Goal: Information Seeking & Learning: Find specific fact

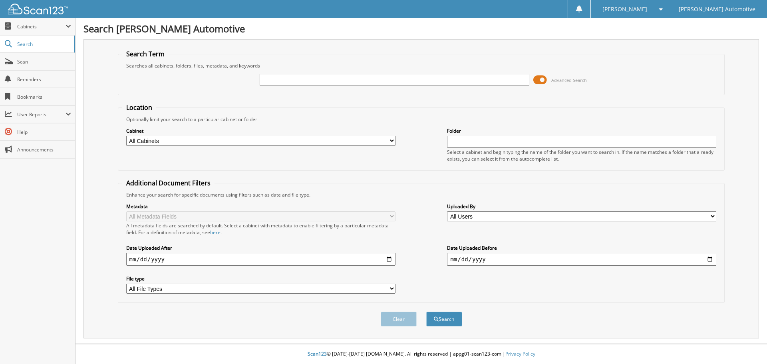
drag, startPoint x: 293, startPoint y: 82, endPoint x: 288, endPoint y: 81, distance: 4.4
click at [292, 81] on input "text" at bounding box center [394, 80] width 269 height 12
type input "TERESA WILDER"
click at [426, 312] on button "Search" at bounding box center [444, 319] width 36 height 15
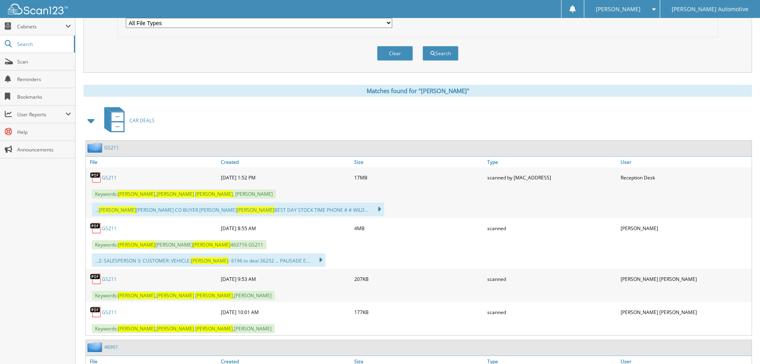
scroll to position [280, 0]
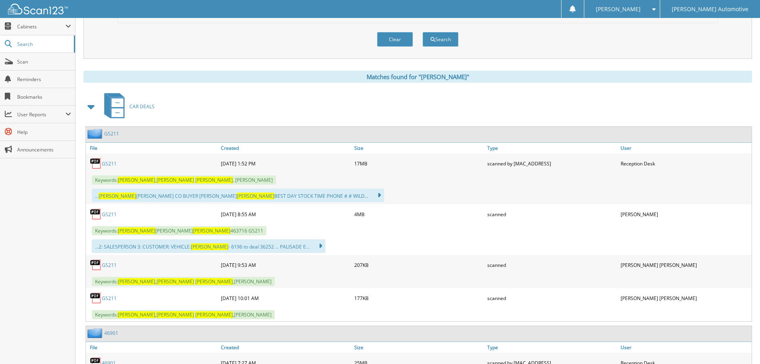
click at [112, 299] on link "GS211" at bounding box center [109, 298] width 15 height 7
click at [104, 265] on link "GS211" at bounding box center [109, 265] width 15 height 7
click at [103, 213] on link "GS211" at bounding box center [109, 214] width 15 height 7
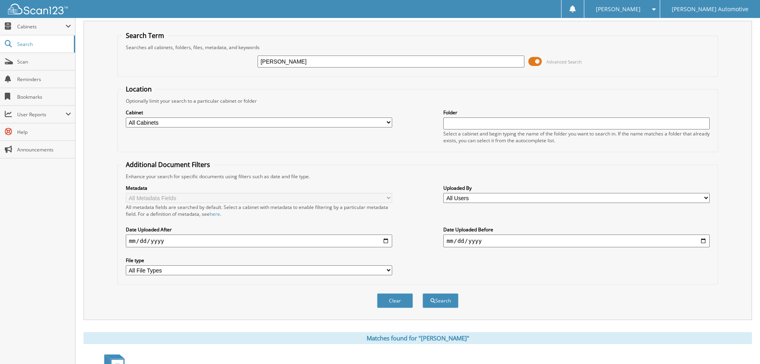
scroll to position [0, 0]
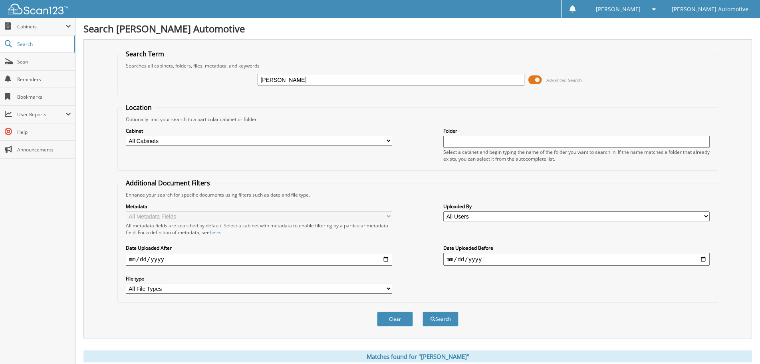
drag, startPoint x: 320, startPoint y: 77, endPoint x: 235, endPoint y: 80, distance: 85.6
click at [235, 80] on div "TERESA WILDER Advanced Search" at bounding box center [418, 80] width 592 height 22
paste input "100268A"
type input "100268A"
click at [423, 312] on button "Search" at bounding box center [441, 319] width 36 height 15
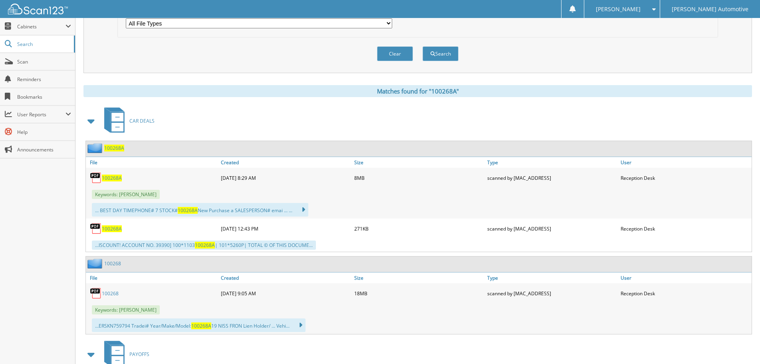
scroll to position [280, 0]
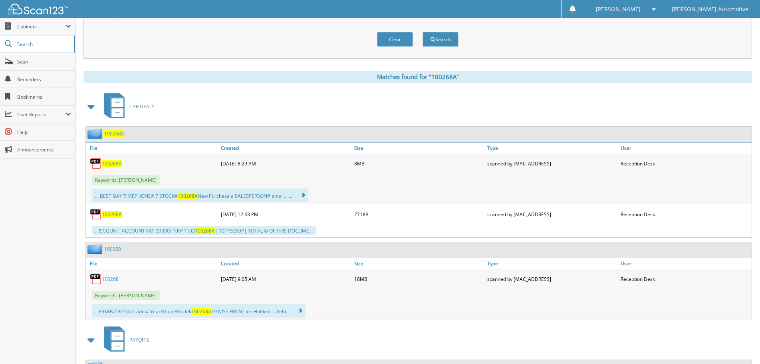
click at [113, 165] on span "100268A" at bounding box center [112, 163] width 20 height 7
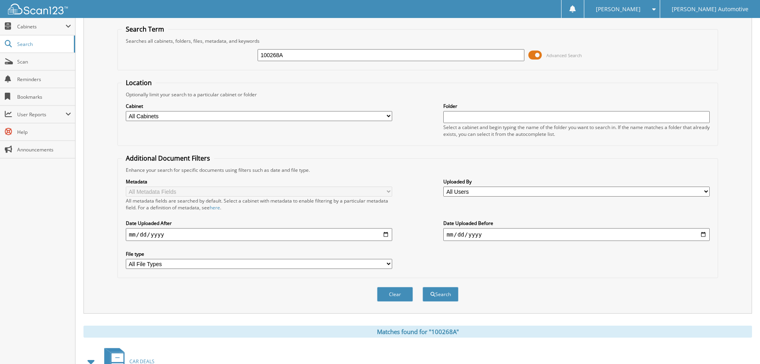
scroll to position [0, 0]
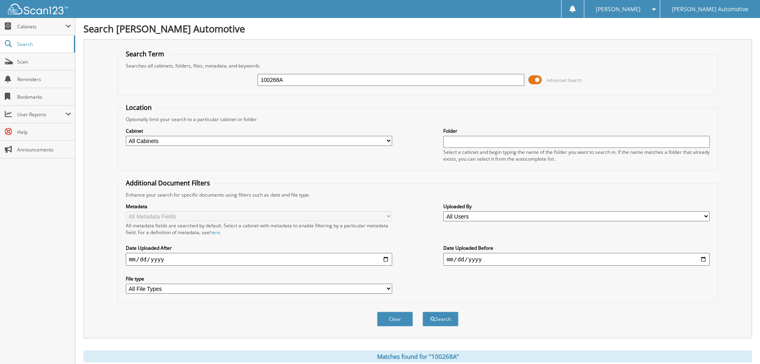
drag, startPoint x: 293, startPoint y: 76, endPoint x: 246, endPoint y: 78, distance: 46.8
click at [246, 78] on div "100268A Advanced Search" at bounding box center [418, 80] width 592 height 22
type input "c"
type input "CHRISTINA TROTTER"
click at [423, 312] on button "Search" at bounding box center [441, 319] width 36 height 15
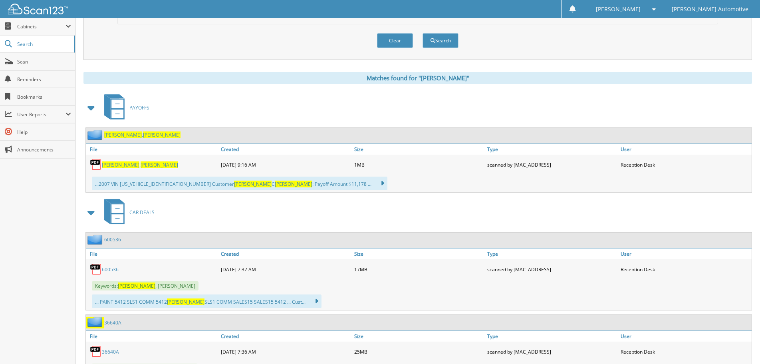
scroll to position [280, 0]
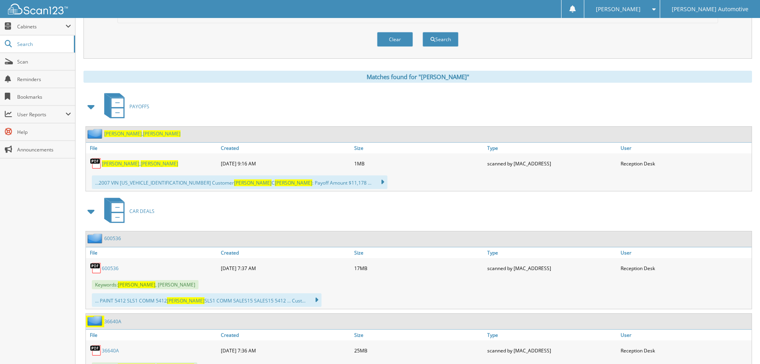
click at [90, 107] on span at bounding box center [91, 106] width 11 height 14
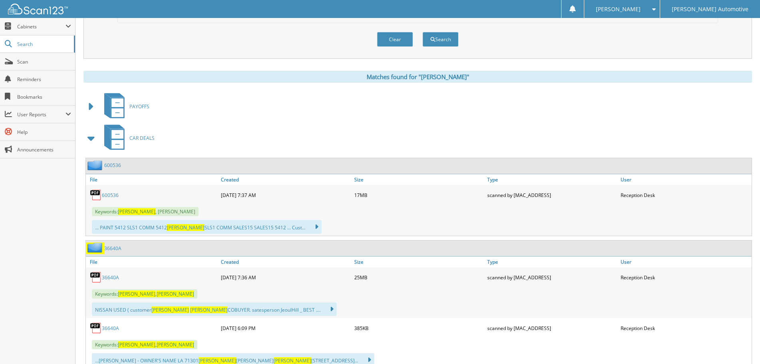
scroll to position [320, 0]
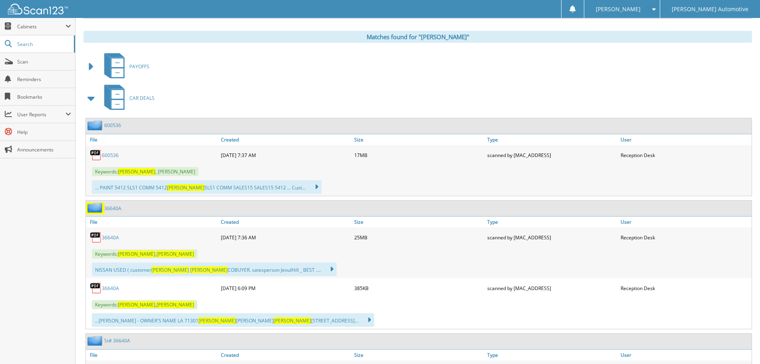
click at [109, 239] on link "36640A" at bounding box center [110, 237] width 17 height 7
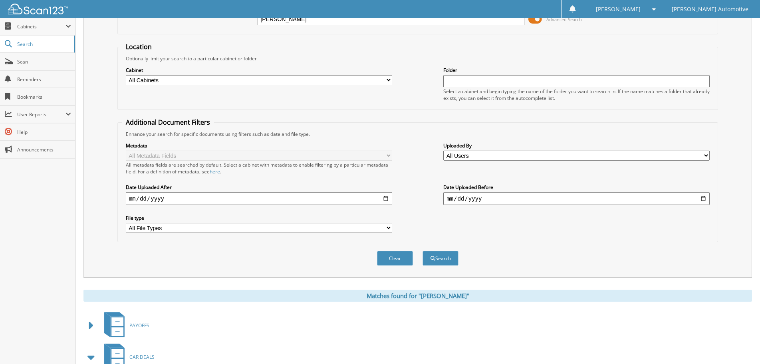
scroll to position [0, 0]
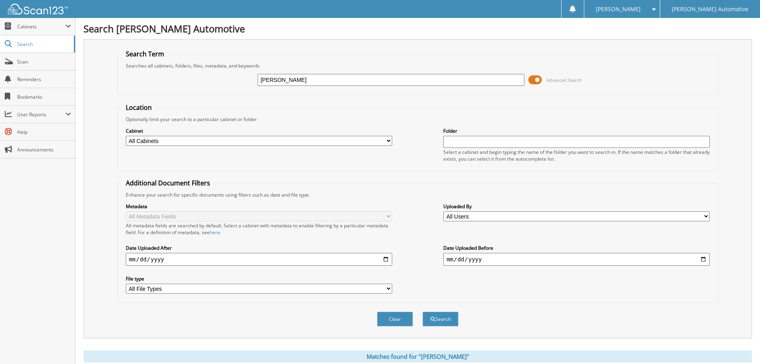
drag, startPoint x: 354, startPoint y: 82, endPoint x: 255, endPoint y: 85, distance: 98.7
click at [255, 85] on div "CHRISTINA TROTTER Advanced Search" at bounding box center [418, 80] width 592 height 22
paste input "600299A"
type input "600299A"
click at [423, 312] on button "Search" at bounding box center [441, 319] width 36 height 15
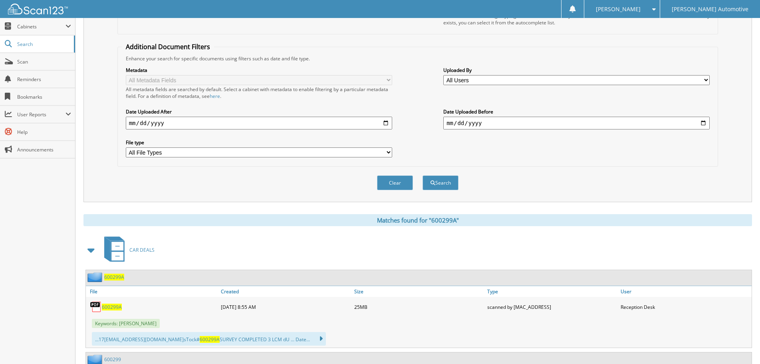
scroll to position [240, 0]
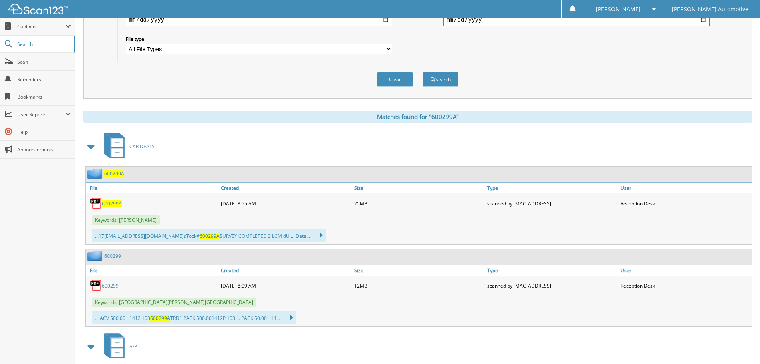
click at [109, 204] on span "600299A" at bounding box center [112, 203] width 20 height 7
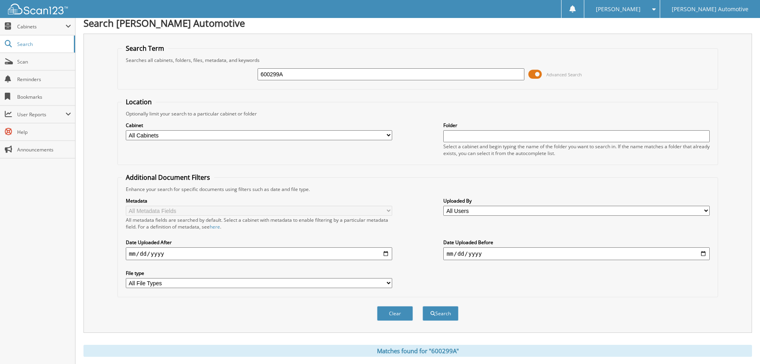
scroll to position [0, 0]
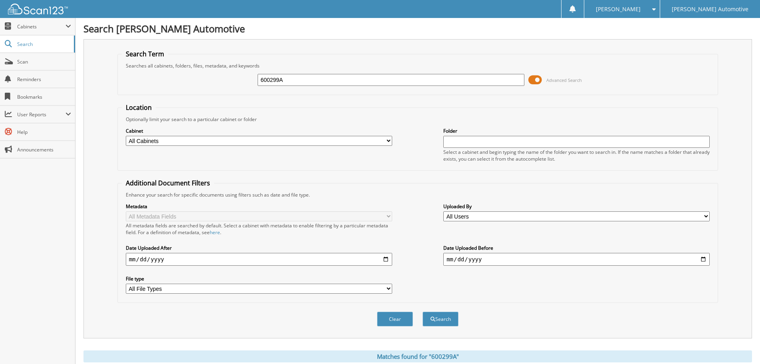
drag, startPoint x: 289, startPoint y: 77, endPoint x: 237, endPoint y: 80, distance: 52.4
click at [237, 80] on div "600299A Advanced Search" at bounding box center [418, 80] width 592 height 22
paste input "36136"
type input "36136"
click at [447, 323] on button "Search" at bounding box center [441, 319] width 36 height 15
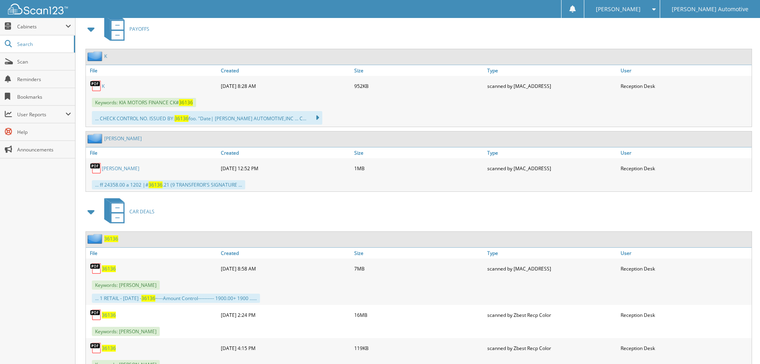
scroll to position [360, 0]
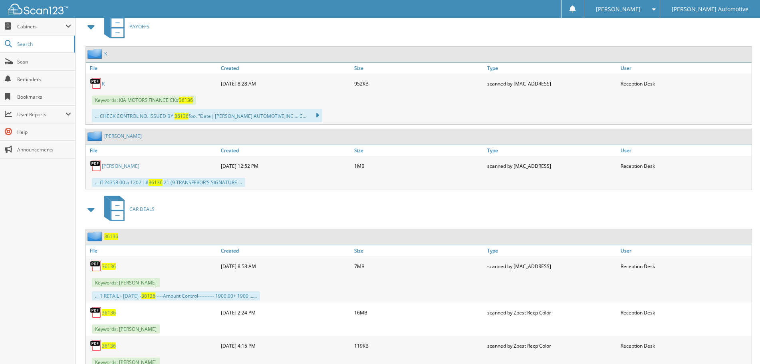
click at [105, 267] on span "36136" at bounding box center [109, 266] width 14 height 7
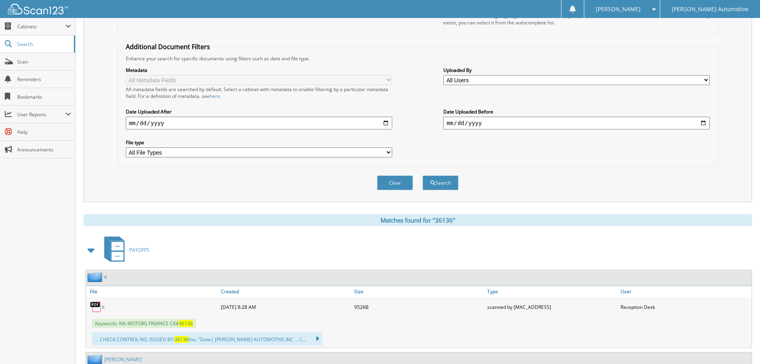
scroll to position [0, 0]
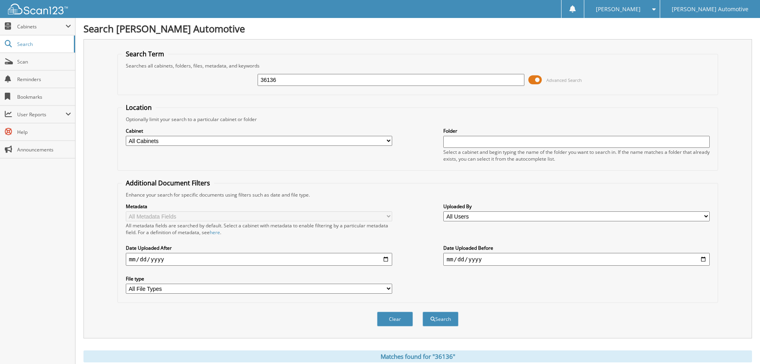
drag, startPoint x: 289, startPoint y: 82, endPoint x: 238, endPoint y: 81, distance: 50.8
click at [238, 81] on div "36136 Advanced Search" at bounding box center [418, 80] width 592 height 22
type input "49679"
click at [423, 312] on button "Search" at bounding box center [441, 319] width 36 height 15
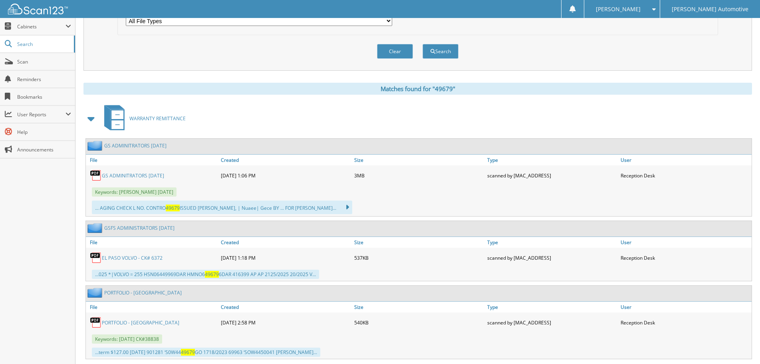
scroll to position [280, 0]
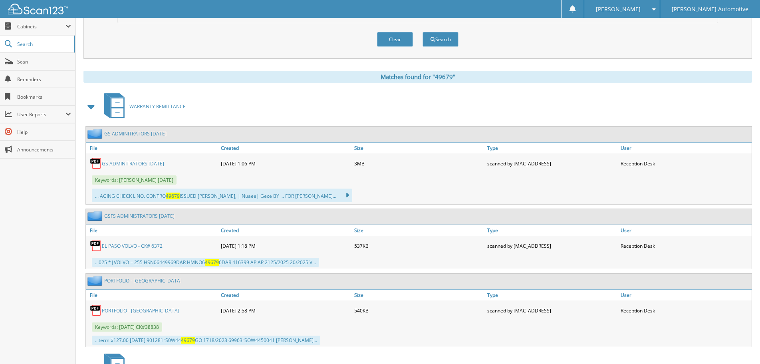
click at [147, 165] on link "GS ADMINITRATORS SEPTEMBER 2024" at bounding box center [133, 163] width 62 height 7
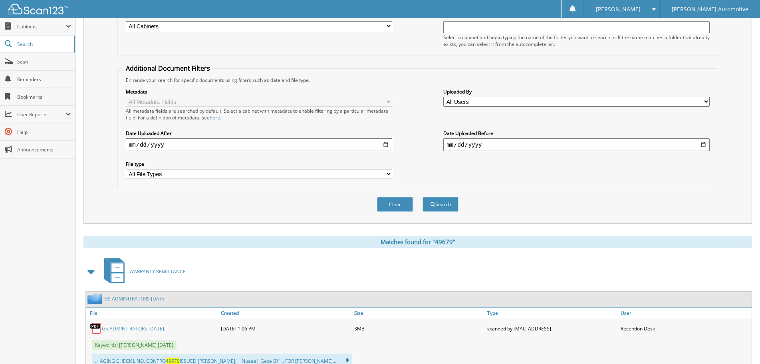
scroll to position [0, 0]
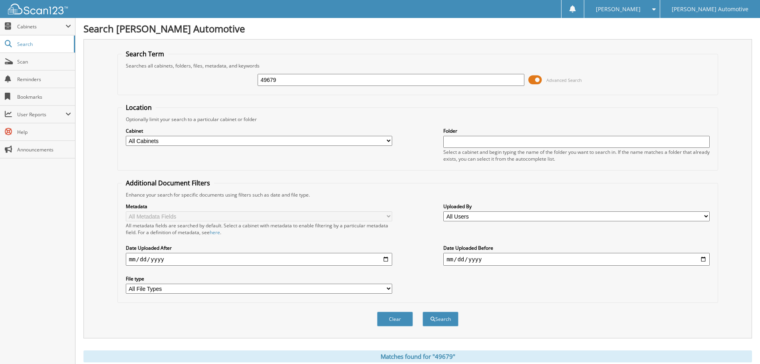
drag, startPoint x: 294, startPoint y: 83, endPoint x: 230, endPoint y: 85, distance: 63.5
click at [230, 85] on div "49679 Advanced Search" at bounding box center [418, 80] width 592 height 22
paste input "6848"
type input "46848"
click at [452, 321] on button "Search" at bounding box center [441, 319] width 36 height 15
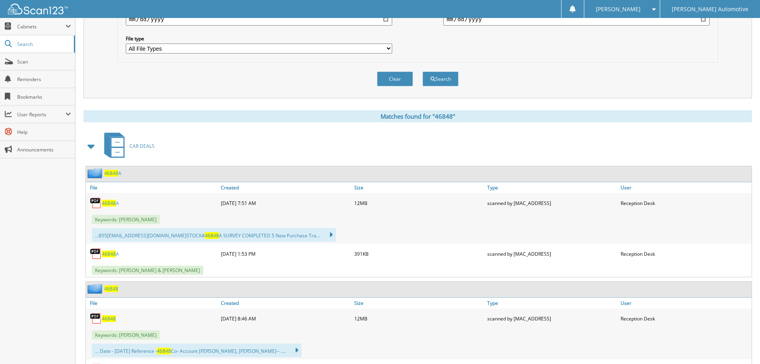
scroll to position [320, 0]
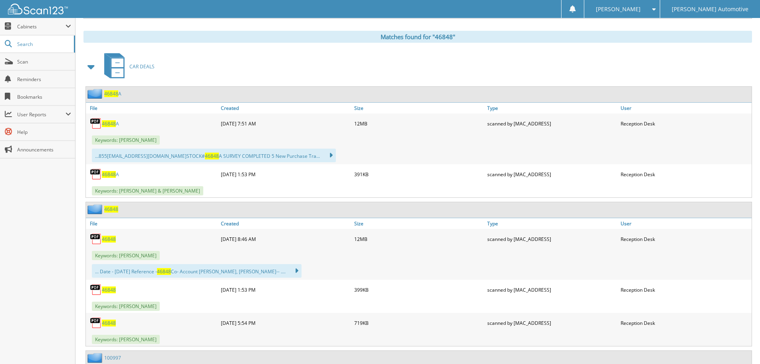
click at [110, 241] on span "46848" at bounding box center [109, 239] width 14 height 7
click at [105, 238] on span "46848" at bounding box center [109, 239] width 14 height 7
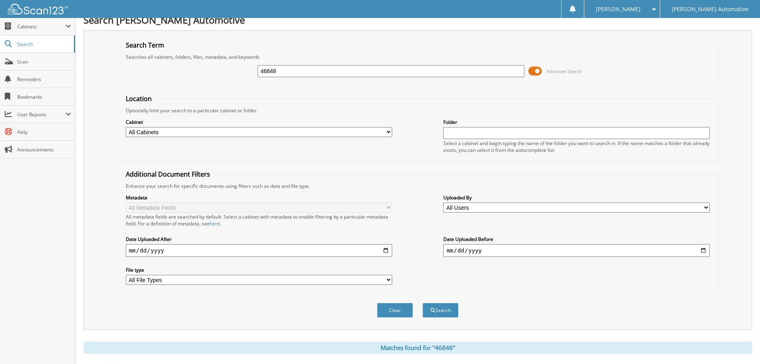
scroll to position [0, 0]
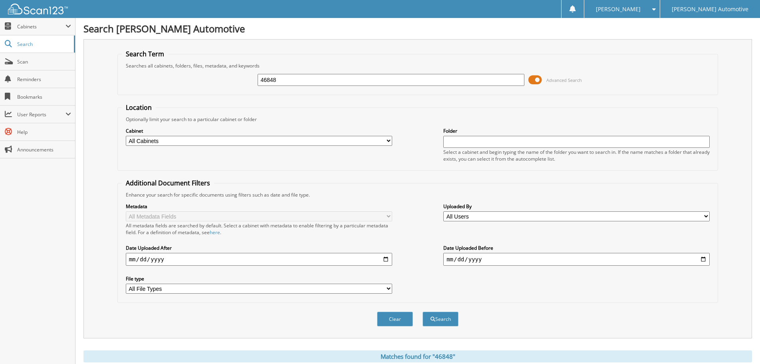
drag, startPoint x: 306, startPoint y: 83, endPoint x: 226, endPoint y: 83, distance: 79.9
click at [226, 83] on div "46848 Advanced Search" at bounding box center [418, 80] width 592 height 22
click at [423, 312] on button "Search" at bounding box center [441, 319] width 36 height 15
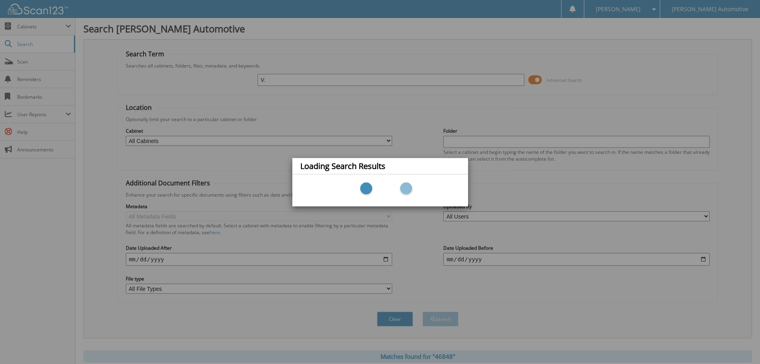
type input "V."
click at [274, 82] on div "Loading Search Results" at bounding box center [380, 182] width 760 height 364
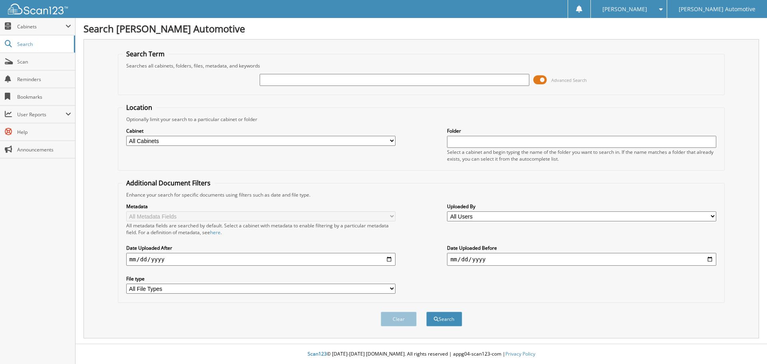
click at [423, 260] on div "Metadata All Metadata Fields All metadata fields are searched by default. Selec…" at bounding box center [421, 248] width 598 height 100
click at [282, 80] on input "text" at bounding box center [394, 80] width 269 height 12
paste input "46787"
type input "46787"
click at [449, 321] on button "Search" at bounding box center [444, 319] width 36 height 15
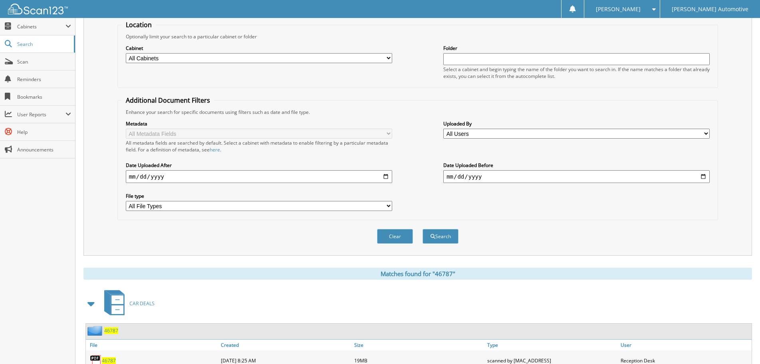
scroll to position [280, 0]
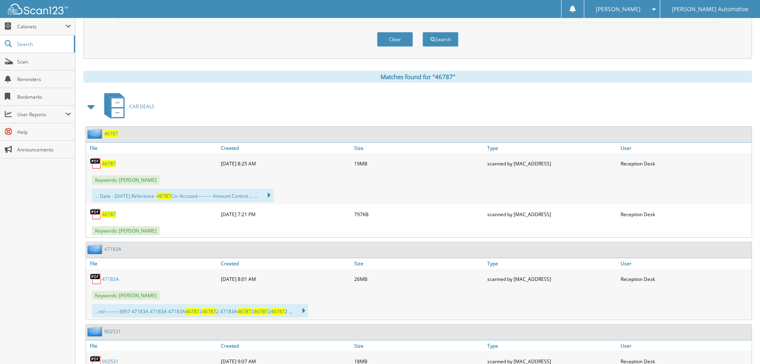
click at [110, 164] on span "46787" at bounding box center [109, 163] width 14 height 7
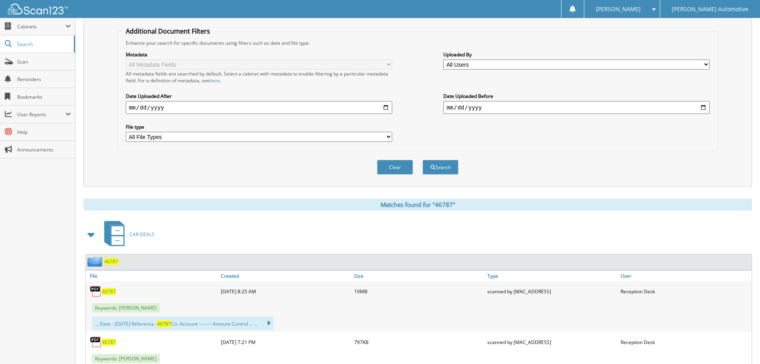
scroll to position [0, 0]
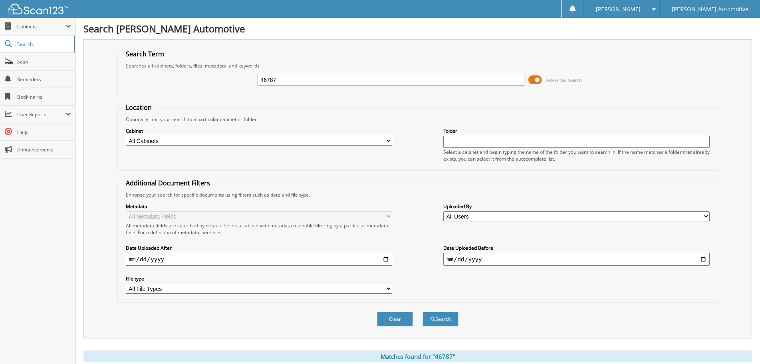
drag, startPoint x: 289, startPoint y: 81, endPoint x: 231, endPoint y: 82, distance: 57.9
click at [231, 82] on div "46787 Advanced Search" at bounding box center [418, 80] width 592 height 22
paste input "279A"
type input "46279A"
click at [423, 312] on button "Search" at bounding box center [441, 319] width 36 height 15
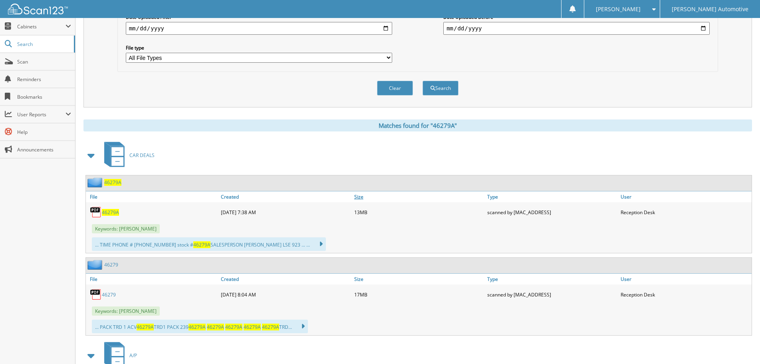
scroll to position [240, 0]
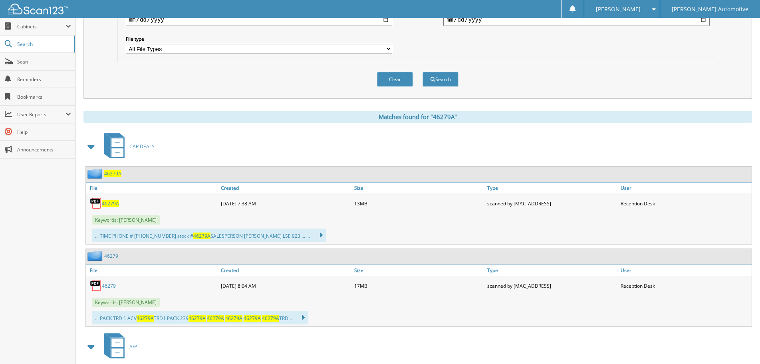
click at [109, 205] on span "46279A" at bounding box center [110, 203] width 17 height 7
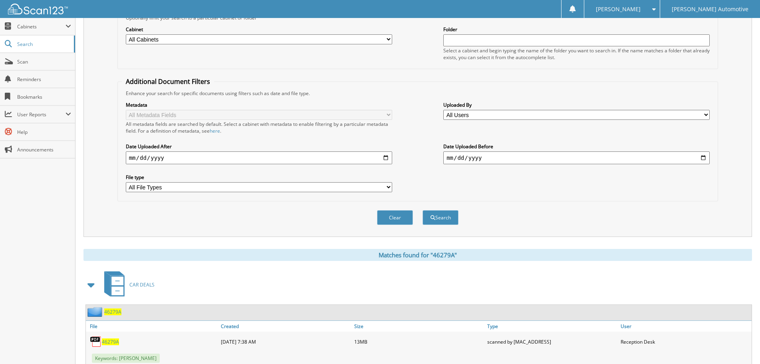
scroll to position [0, 0]
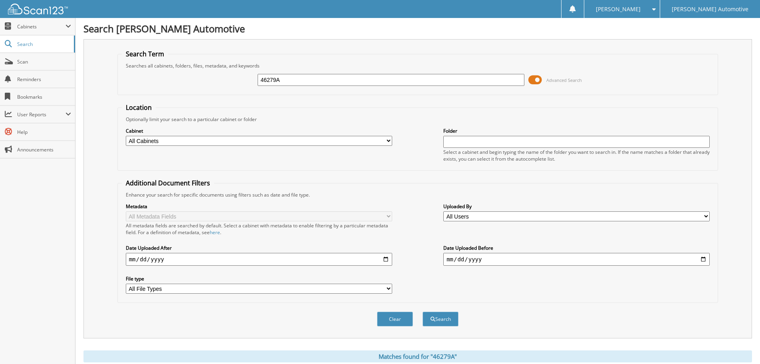
drag, startPoint x: 292, startPoint y: 80, endPoint x: 238, endPoint y: 80, distance: 54.3
click at [238, 80] on div "46279A Advanced Search" at bounding box center [418, 80] width 592 height 22
paste input "8060"
type input "48060"
click at [437, 318] on button "Search" at bounding box center [441, 319] width 36 height 15
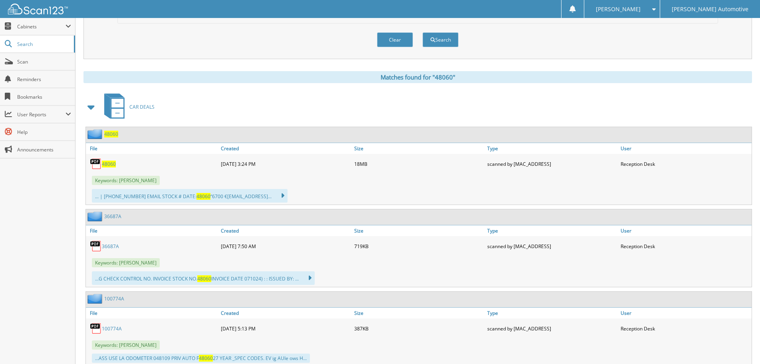
scroll to position [280, 0]
click at [111, 165] on span "48060" at bounding box center [109, 163] width 14 height 7
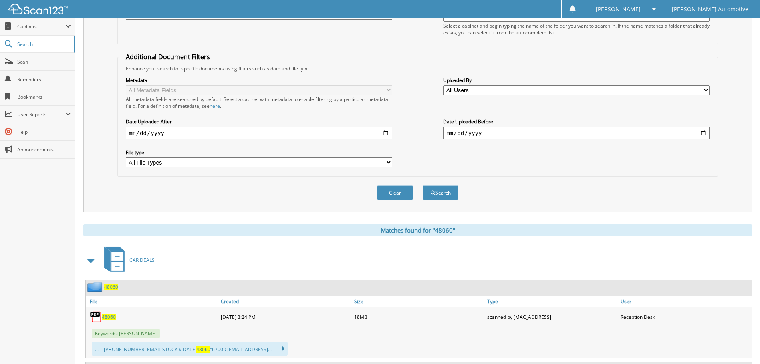
scroll to position [40, 0]
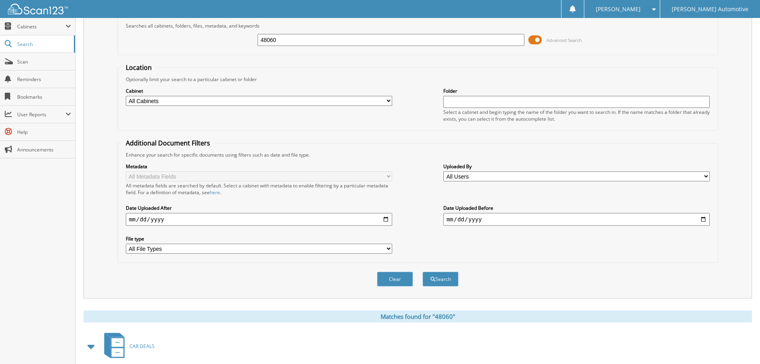
drag, startPoint x: 290, startPoint y: 40, endPoint x: 231, endPoint y: 38, distance: 59.2
click at [231, 38] on div "48060 Advanced Search" at bounding box center [418, 40] width 592 height 22
paste input "6321"
type input "46321"
click at [423, 272] on button "Search" at bounding box center [441, 279] width 36 height 15
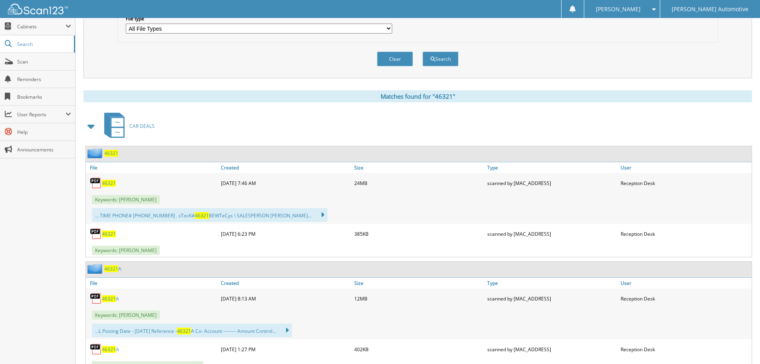
scroll to position [280, 0]
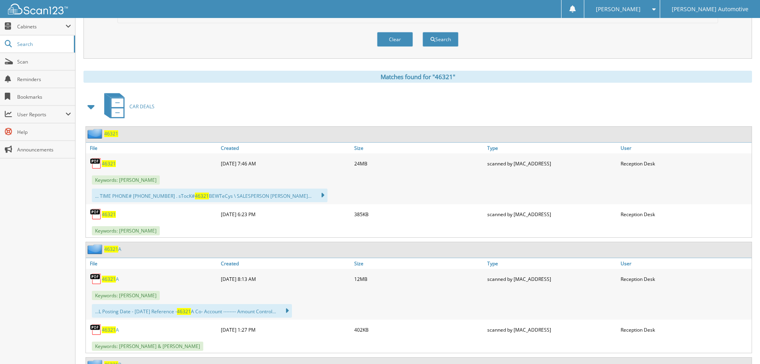
click at [108, 165] on span "46321" at bounding box center [109, 163] width 14 height 7
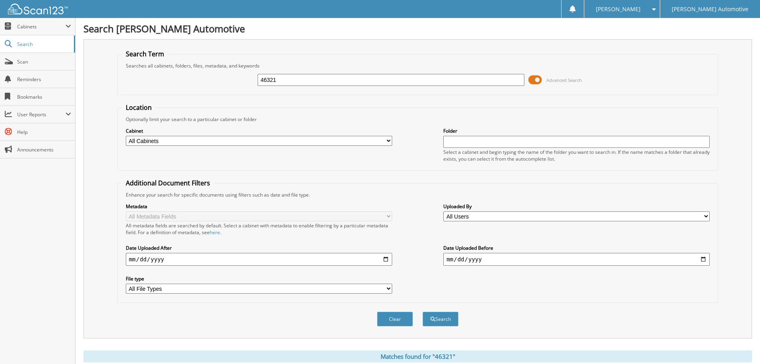
drag, startPoint x: 298, startPoint y: 81, endPoint x: 229, endPoint y: 82, distance: 68.7
click at [229, 82] on div "46321 Advanced Search" at bounding box center [418, 80] width 592 height 22
paste input "289"
type input "46289"
click at [443, 323] on button "Search" at bounding box center [441, 319] width 36 height 15
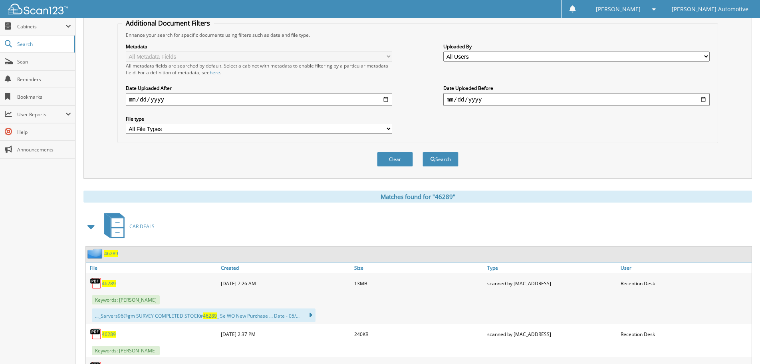
scroll to position [200, 0]
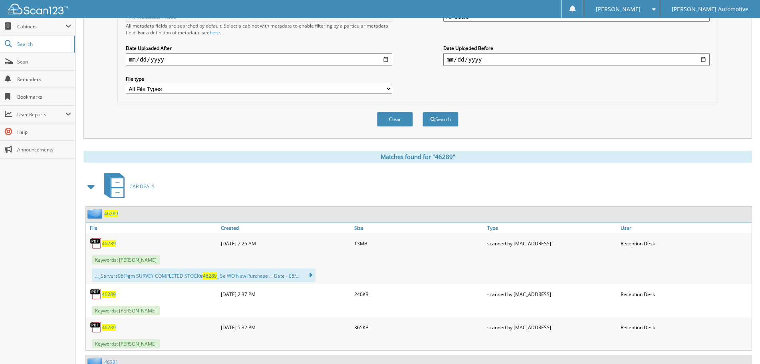
click at [106, 244] on span "46289" at bounding box center [109, 243] width 14 height 7
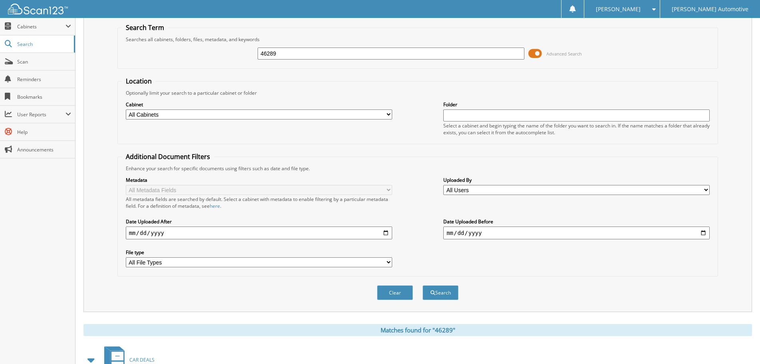
scroll to position [0, 0]
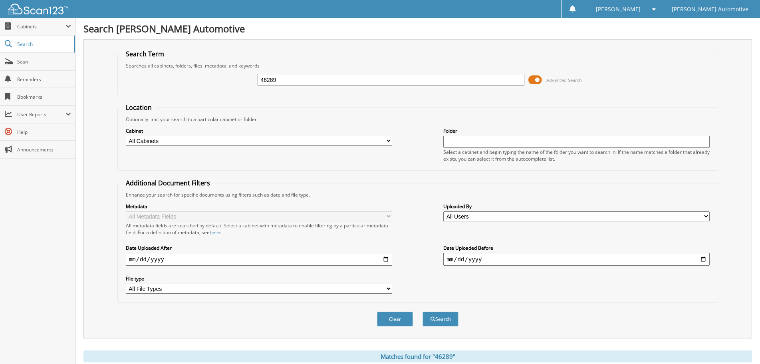
drag, startPoint x: 285, startPoint y: 76, endPoint x: 254, endPoint y: 78, distance: 30.8
click at [257, 78] on div "46289 Advanced Search" at bounding box center [418, 80] width 592 height 22
paste input "790A"
type input "46790A"
click at [438, 324] on button "Search" at bounding box center [441, 319] width 36 height 15
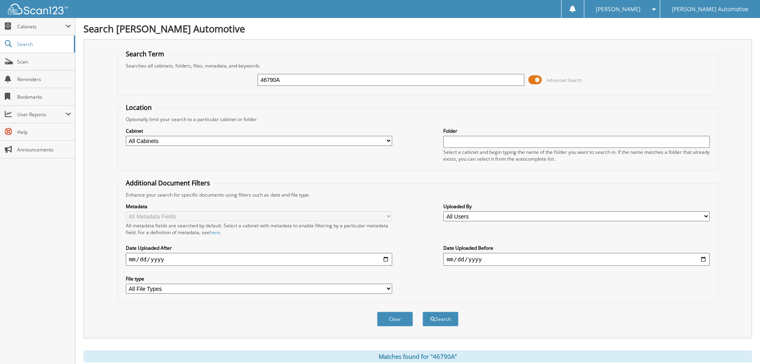
drag, startPoint x: 281, startPoint y: 83, endPoint x: 243, endPoint y: 83, distance: 38.0
click at [243, 83] on div "46790A Advanced Search" at bounding box center [418, 80] width 592 height 22
type input "18533"
click at [423, 312] on button "Search" at bounding box center [441, 319] width 36 height 15
drag, startPoint x: 298, startPoint y: 80, endPoint x: 246, endPoint y: 94, distance: 54.6
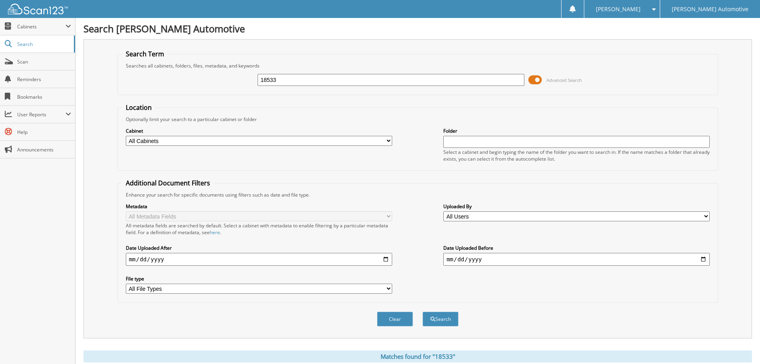
click at [246, 94] on fieldset "Search Term Searches all cabinets, folders, files, metadata, and keywords 18533…" at bounding box center [417, 73] width 601 height 46
paste input "46452B"
type input "46452B"
click at [433, 319] on span "submit" at bounding box center [433, 319] width 5 height 5
drag, startPoint x: 290, startPoint y: 80, endPoint x: 171, endPoint y: 66, distance: 119.4
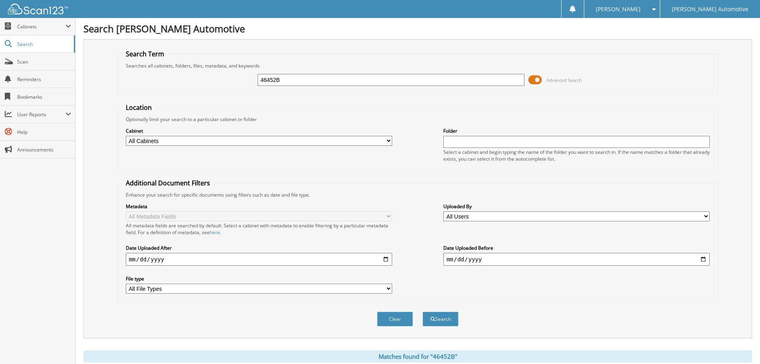
click at [171, 66] on fieldset "Search Term Searches all cabinets, folders, files, metadata, and keywords 46452…" at bounding box center [417, 73] width 601 height 46
paste input "181"
type input "46181"
click at [443, 324] on button "Search" at bounding box center [441, 319] width 36 height 15
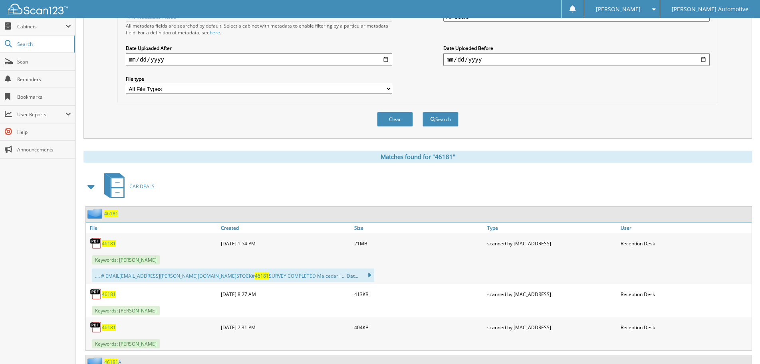
scroll to position [240, 0]
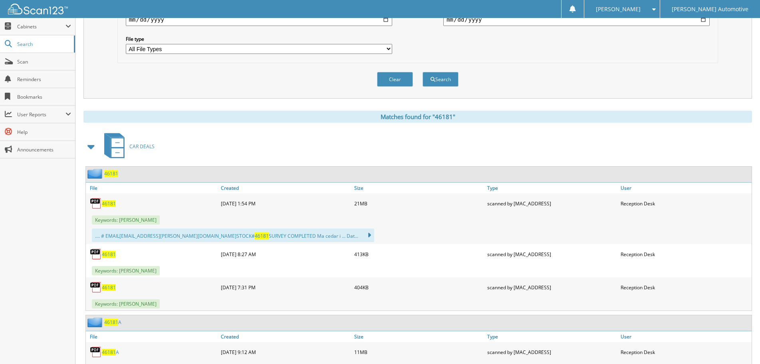
click at [105, 203] on span "46181" at bounding box center [109, 203] width 14 height 7
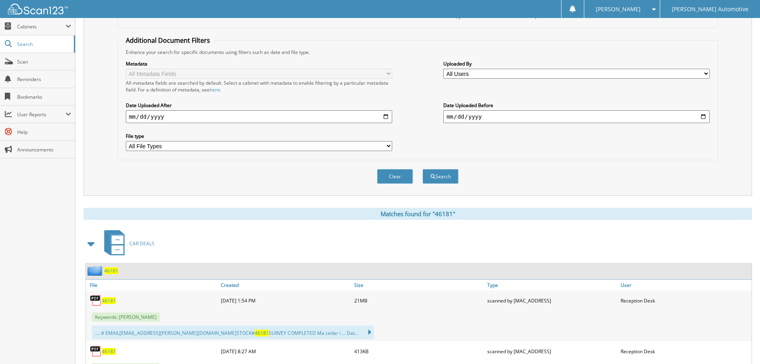
scroll to position [0, 0]
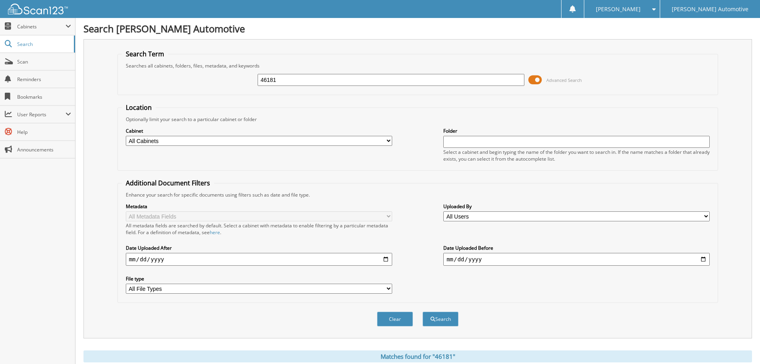
drag, startPoint x: 301, startPoint y: 81, endPoint x: 213, endPoint y: 81, distance: 87.9
click at [213, 81] on div "46181 Advanced Search" at bounding box center [418, 80] width 592 height 22
paste input "268"
type input "46268"
click at [450, 323] on button "Search" at bounding box center [441, 319] width 36 height 15
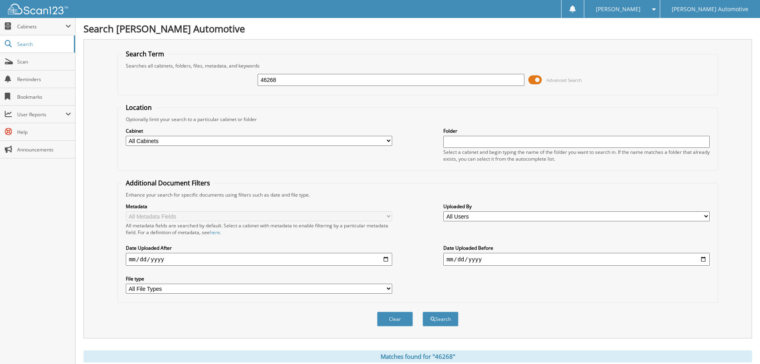
drag, startPoint x: 286, startPoint y: 76, endPoint x: 212, endPoint y: 77, distance: 74.7
click at [212, 77] on div "46268 Advanced Search" at bounding box center [418, 80] width 592 height 22
type input "HENRY NAYLOR"
click at [432, 321] on span "submit" at bounding box center [433, 319] width 5 height 5
drag, startPoint x: 315, startPoint y: 79, endPoint x: 209, endPoint y: 85, distance: 106.5
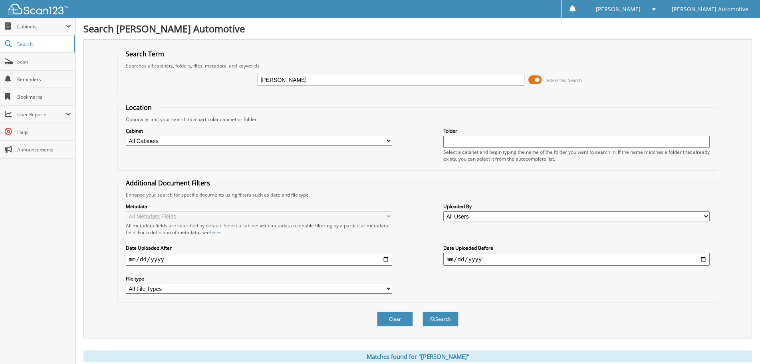
click at [209, 85] on div "HENRY NAYLOR Advanced Search" at bounding box center [418, 80] width 592 height 22
paste input "46307A"
type input "46307A"
click at [423, 312] on button "Search" at bounding box center [441, 319] width 36 height 15
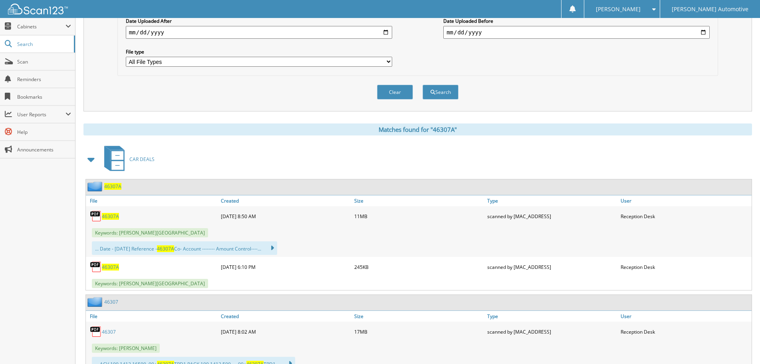
scroll to position [240, 0]
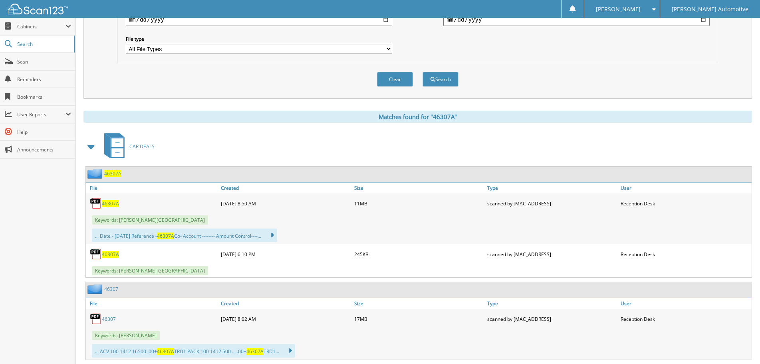
click at [110, 203] on span "46307A" at bounding box center [110, 203] width 17 height 7
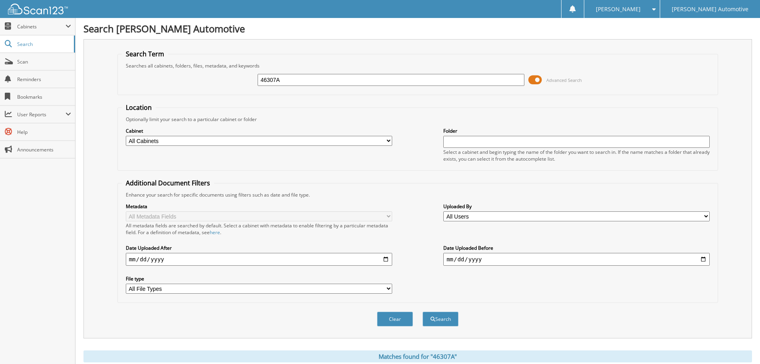
drag, startPoint x: 215, startPoint y: 78, endPoint x: 203, endPoint y: 78, distance: 12.0
click at [203, 78] on div "46307A Advanced Search" at bounding box center [418, 80] width 592 height 22
type input "42170"
click at [423, 312] on button "Search" at bounding box center [441, 319] width 36 height 15
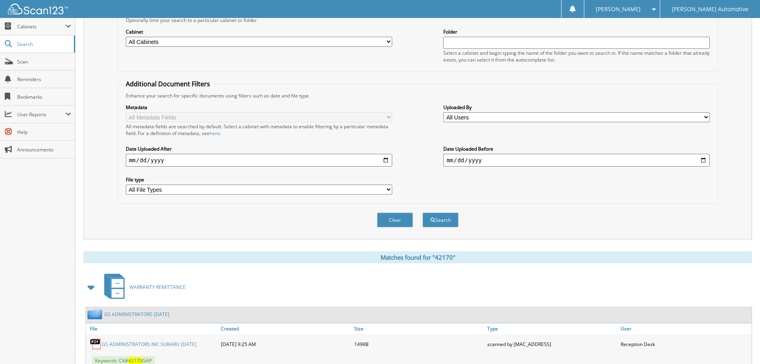
scroll to position [280, 0]
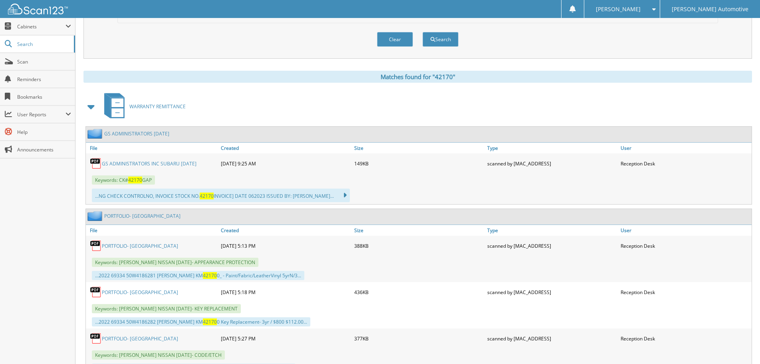
click at [138, 165] on link "GS ADMINISTRATORS INC SUBARU [DATE]" at bounding box center [149, 163] width 95 height 7
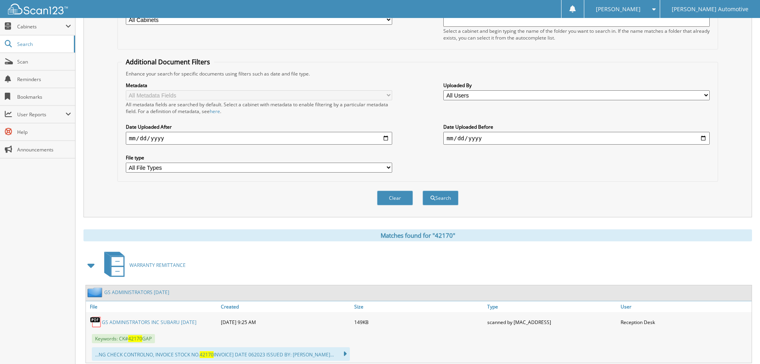
scroll to position [0, 0]
